Goal: Use online tool/utility: Utilize a website feature to perform a specific function

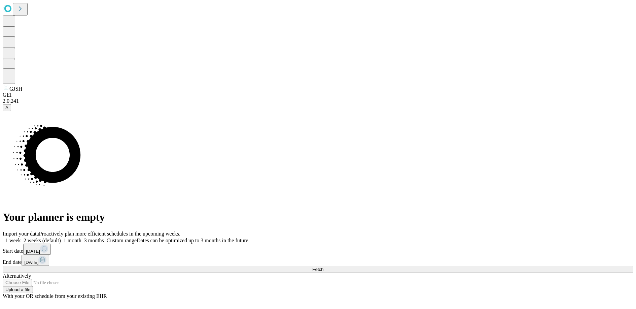
click at [468, 265] on button "Fetch" at bounding box center [318, 268] width 631 height 7
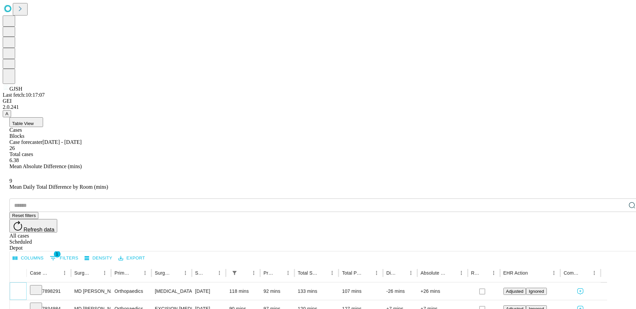
click at [22, 287] on icon "Expand" at bounding box center [18, 290] width 7 height 7
click at [22, 288] on icon "Collapse" at bounding box center [18, 291] width 7 height 7
click at [22, 304] on icon "Expand" at bounding box center [18, 307] width 7 height 7
click at [22, 305] on icon "Collapse" at bounding box center [18, 308] width 7 height 7
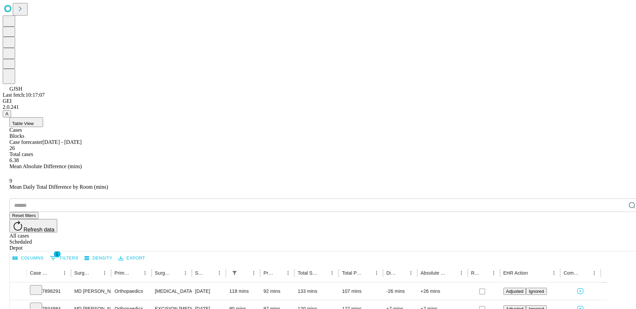
click at [22, 287] on icon "Expand" at bounding box center [18, 290] width 7 height 7
click at [20, 290] on icon "Collapse" at bounding box center [17, 291] width 3 height 2
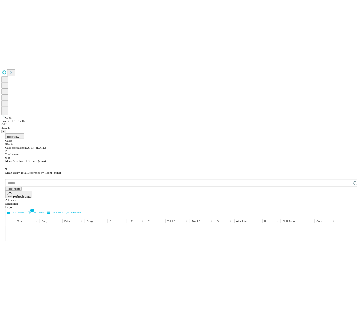
scroll to position [78, 0]
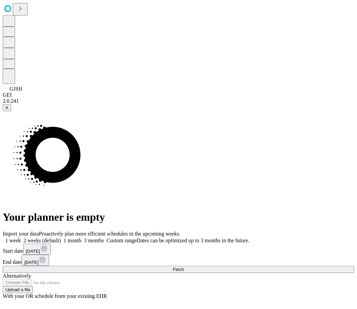
click at [184, 266] on span "Fetch" at bounding box center [178, 268] width 11 height 5
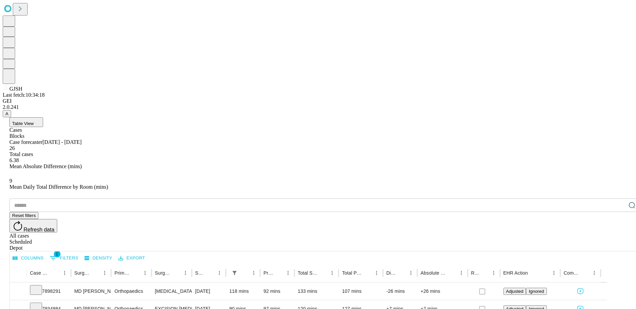
click at [43, 117] on button "Table View" at bounding box center [26, 122] width 34 height 10
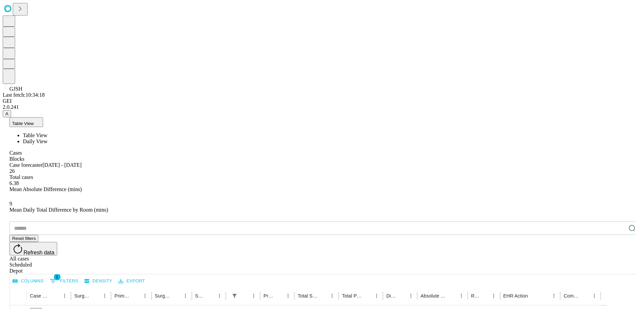
click at [47, 138] on span "Daily View" at bounding box center [35, 141] width 25 height 6
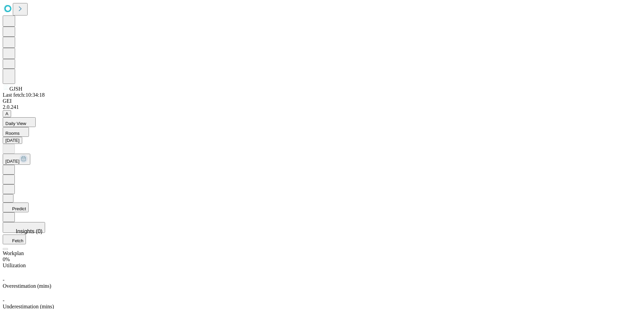
click at [29, 202] on button "Predict" at bounding box center [16, 207] width 26 height 10
click at [29, 210] on button "Predict" at bounding box center [16, 215] width 26 height 10
